Goal: Task Accomplishment & Management: Manage account settings

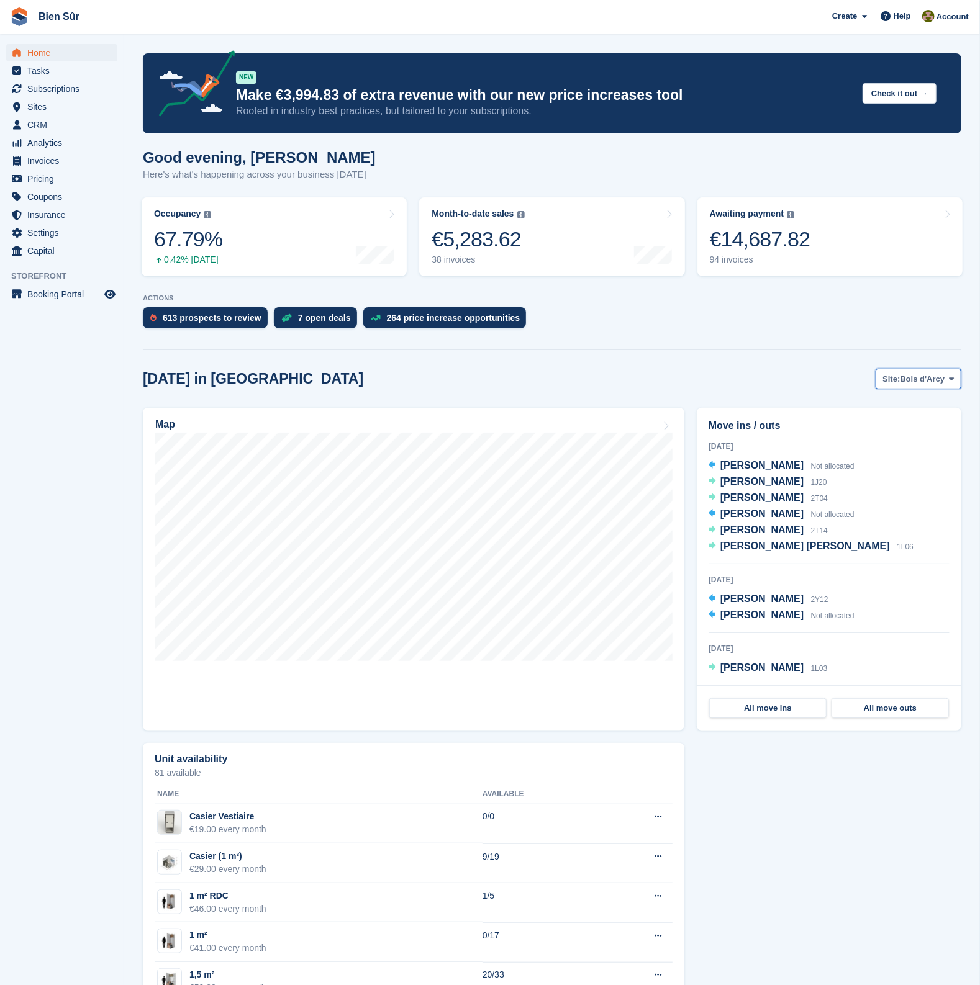
click at [919, 383] on span "Bois d'Arcy" at bounding box center [922, 379] width 45 height 12
click at [866, 432] on link "Maurepas" at bounding box center [879, 431] width 154 height 22
click at [653, 424] on div "Map" at bounding box center [413, 426] width 517 height 14
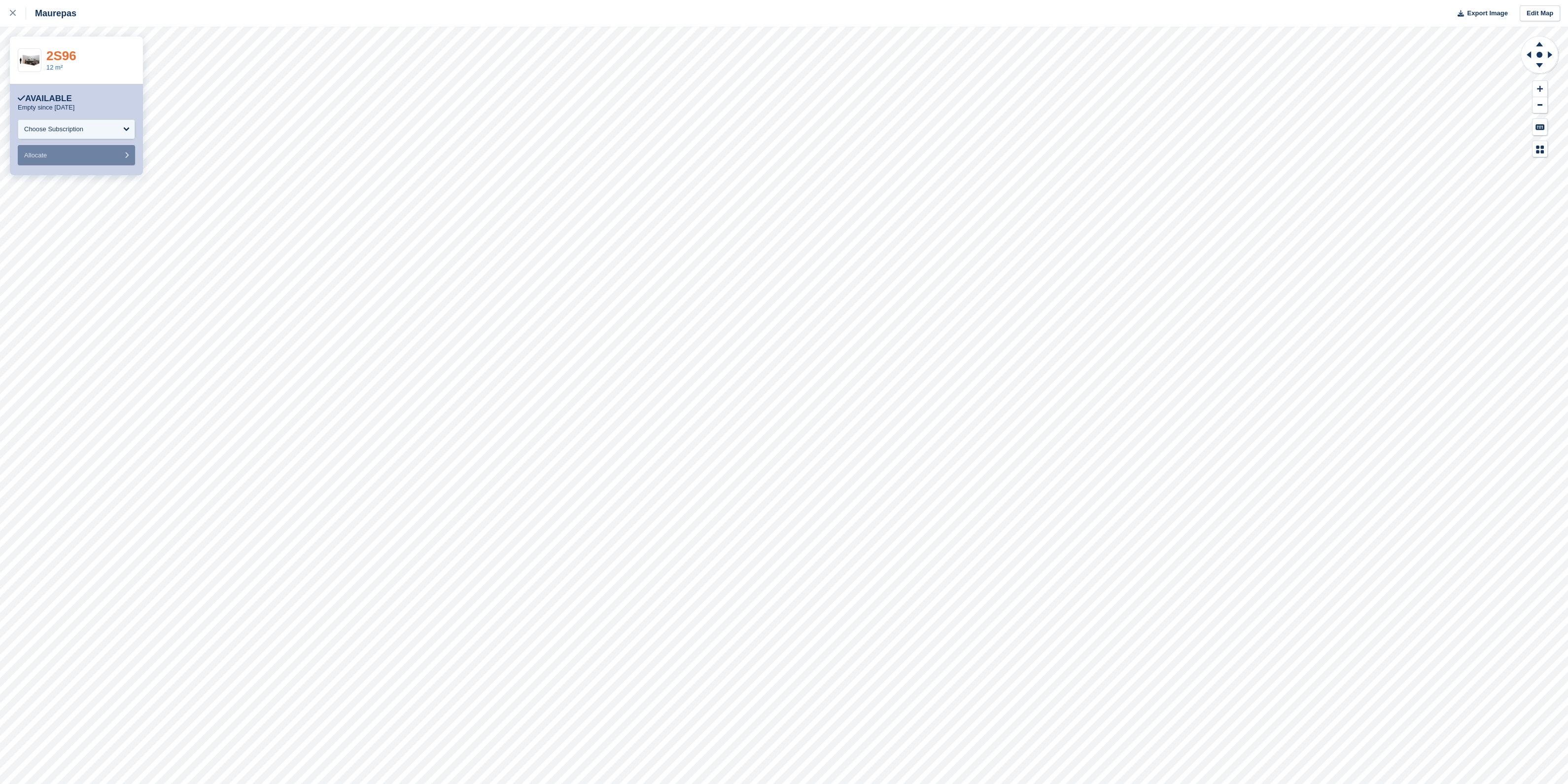
click at [62, 58] on link "2S96" at bounding box center [61, 56] width 30 height 15
click at [777, 14] on div "Maurepas Export Image Edit Map" at bounding box center [784, 14] width 1568 height 27
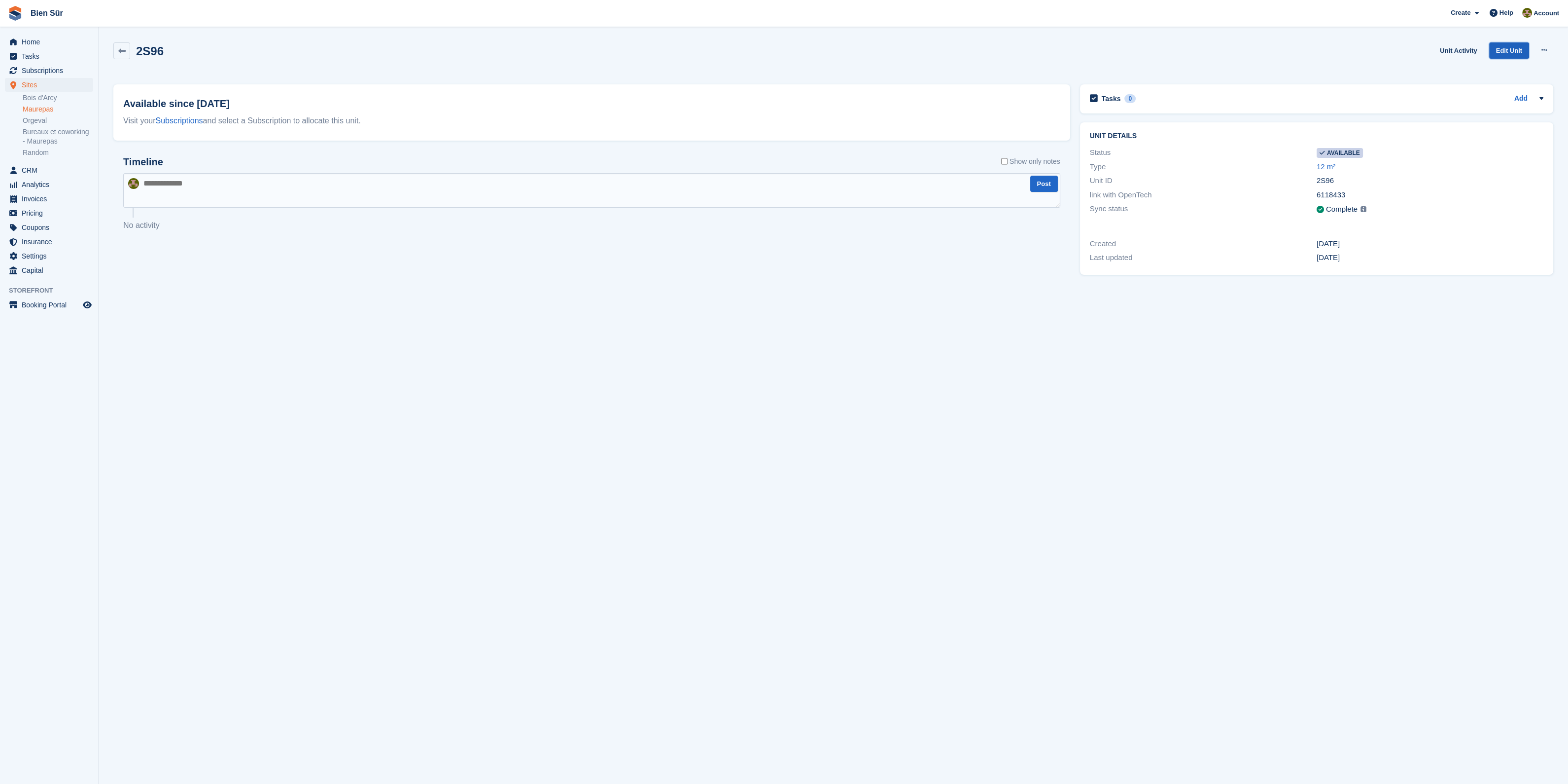
click at [1521, 50] on link "Edit Unit" at bounding box center [1509, 50] width 40 height 16
click at [1542, 50] on icon at bounding box center [1544, 50] width 6 height 6
click at [1513, 68] on p "Make unavailable" at bounding box center [1506, 69] width 86 height 13
click at [712, 191] on textarea at bounding box center [591, 190] width 937 height 34
type textarea "**********"
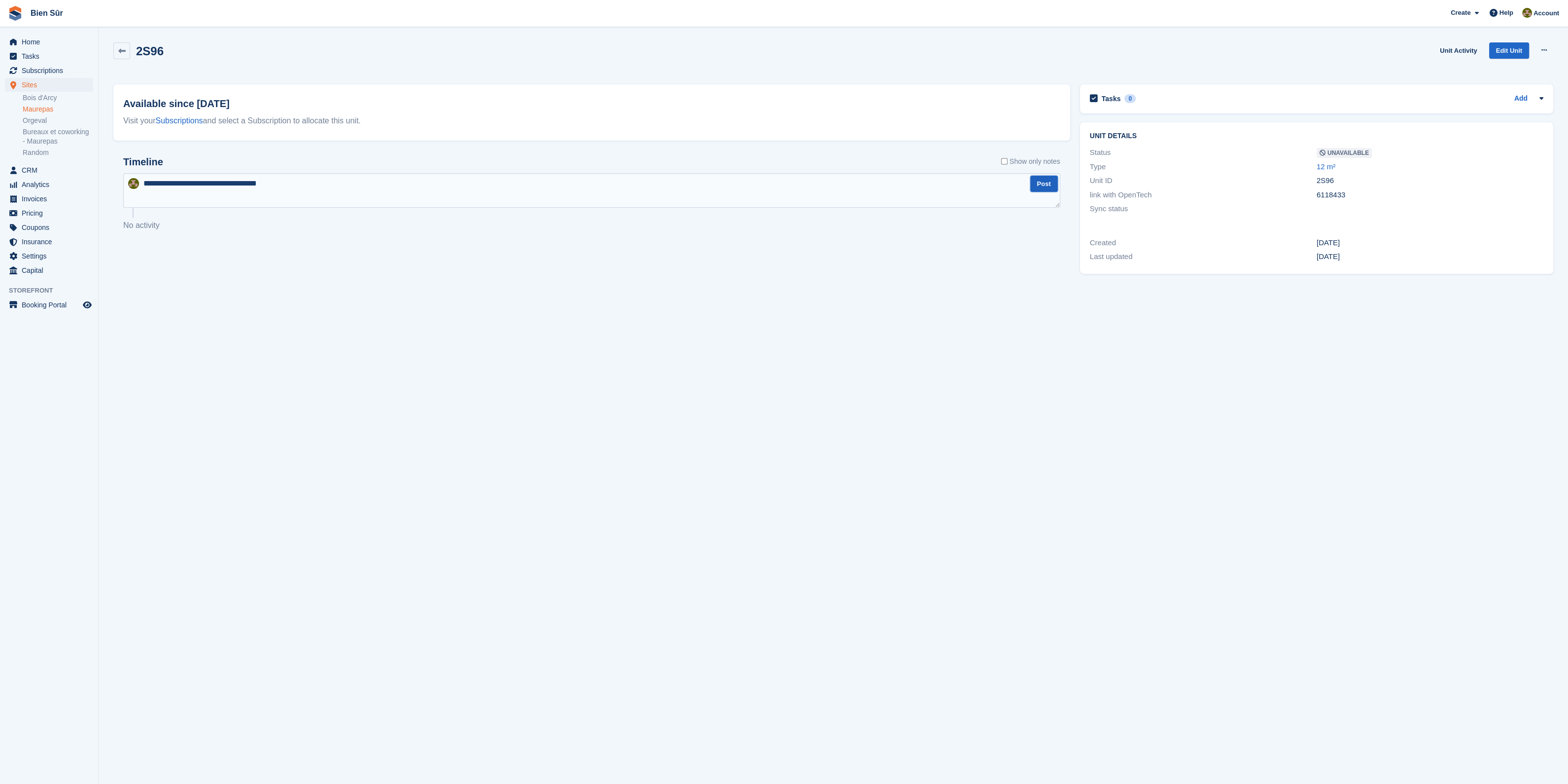
click at [1045, 183] on button "Post" at bounding box center [1044, 183] width 28 height 16
